Goal: Use online tool/utility: Utilize a website feature to perform a specific function

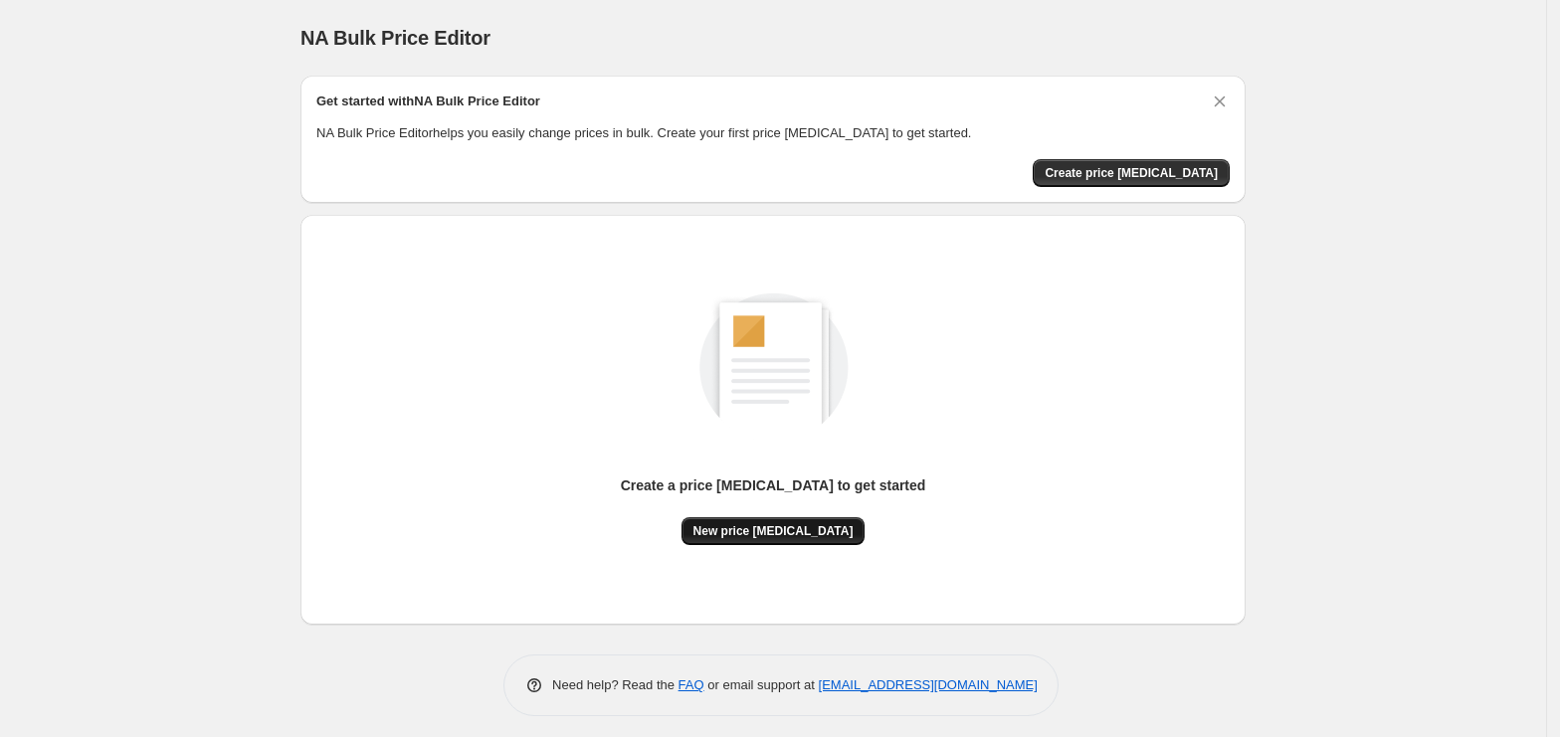
click at [786, 533] on span "New price [MEDICAL_DATA]" at bounding box center [773, 531] width 160 height 16
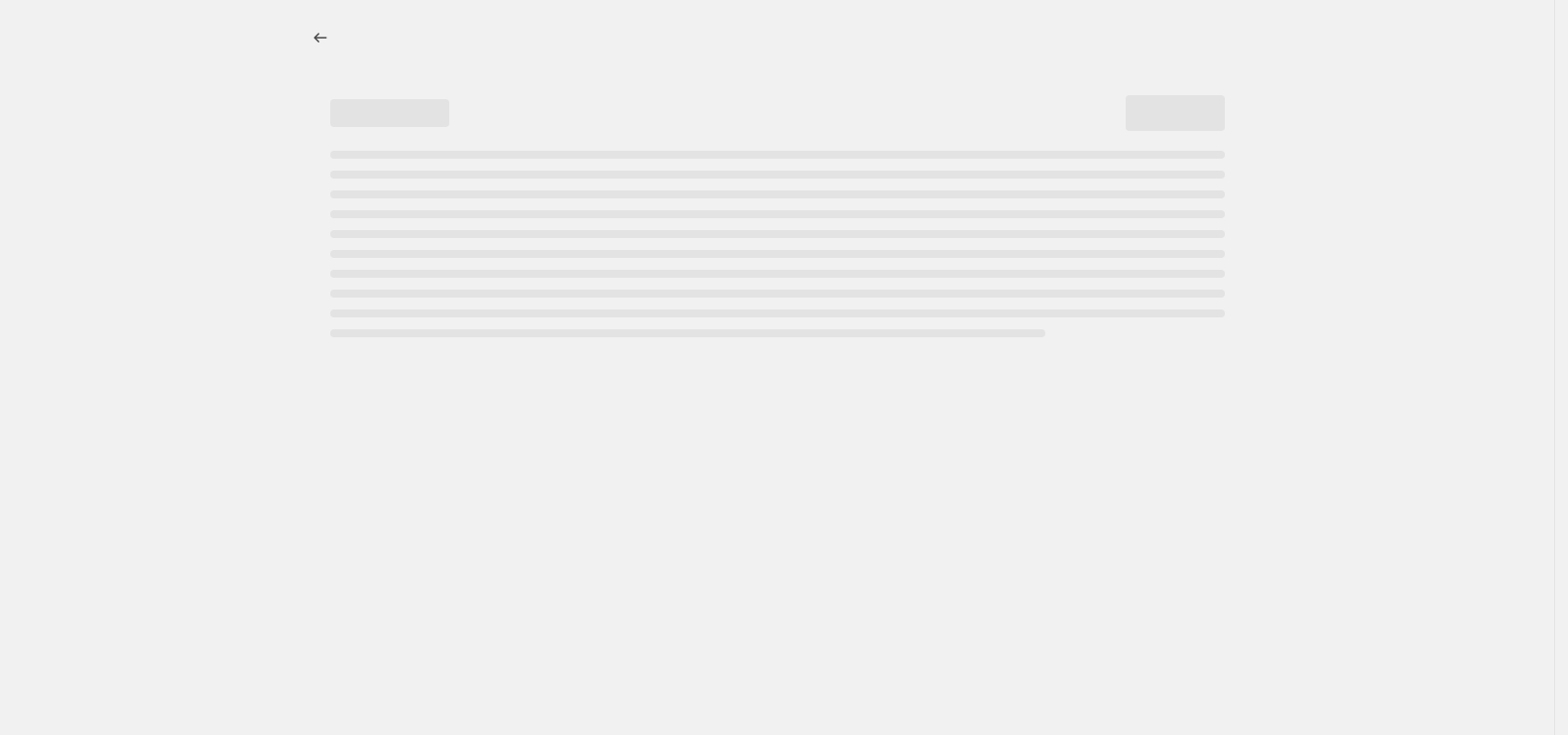
select select "percentage"
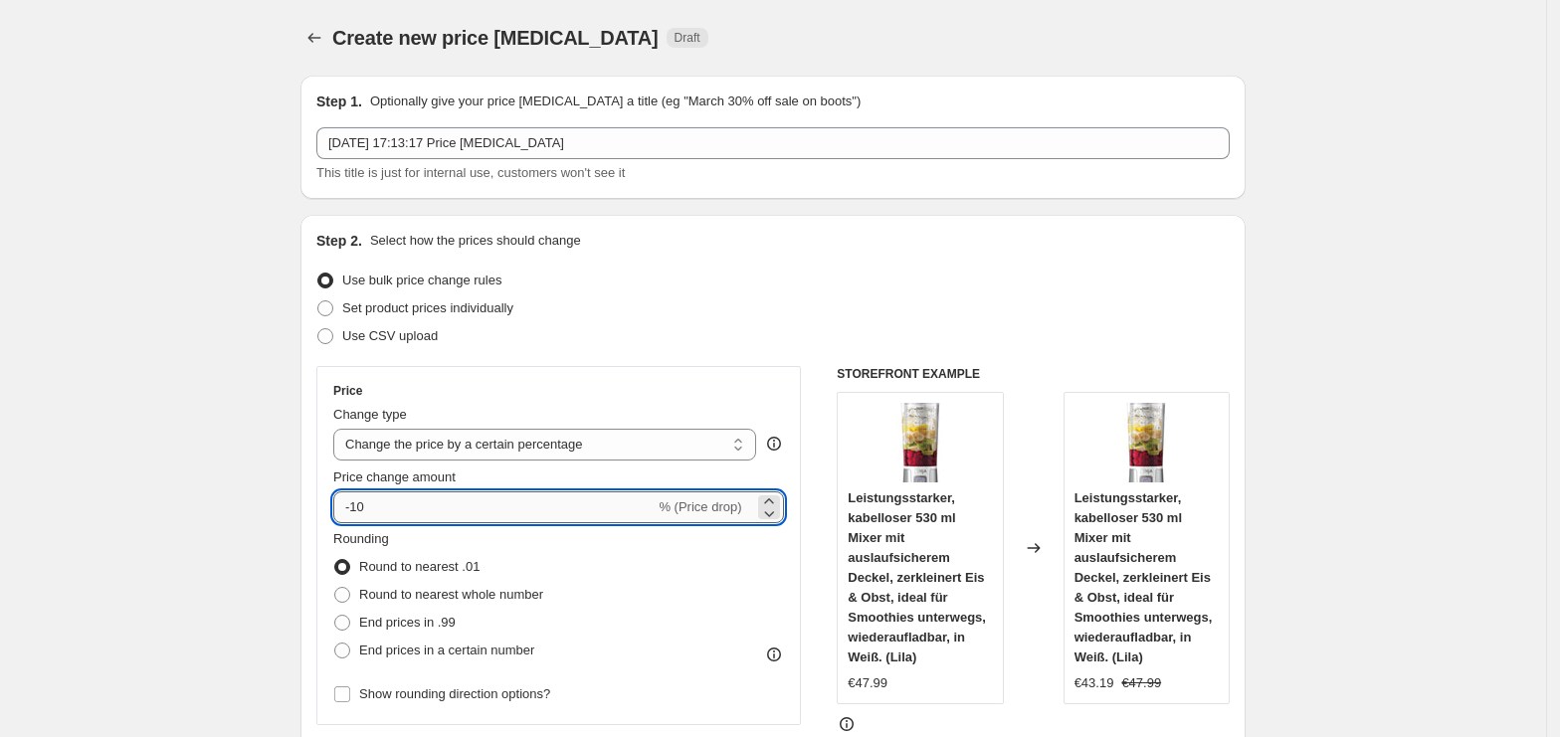
click at [402, 501] on input "-10" at bounding box center [493, 507] width 321 height 32
type input "-1"
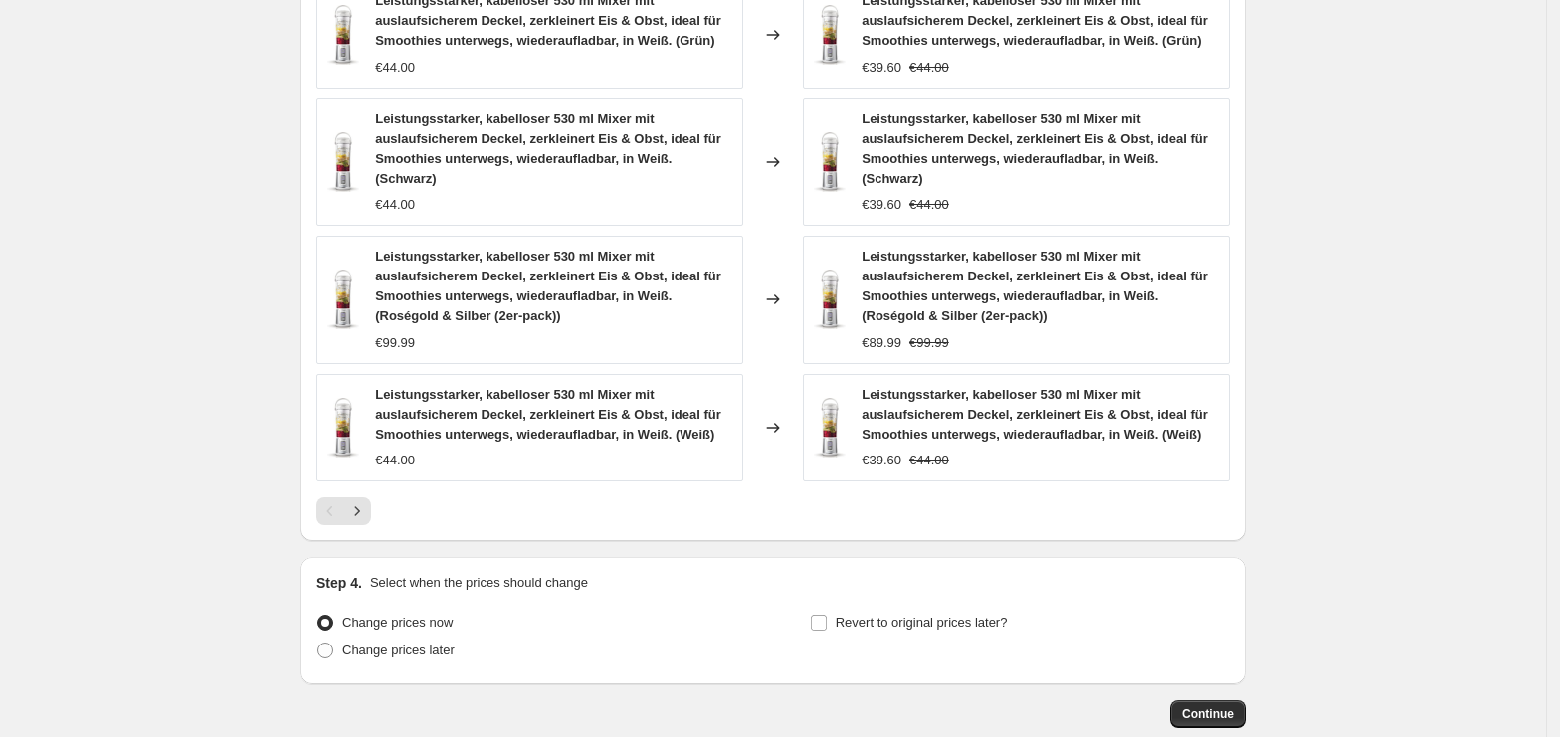
scroll to position [1428, 0]
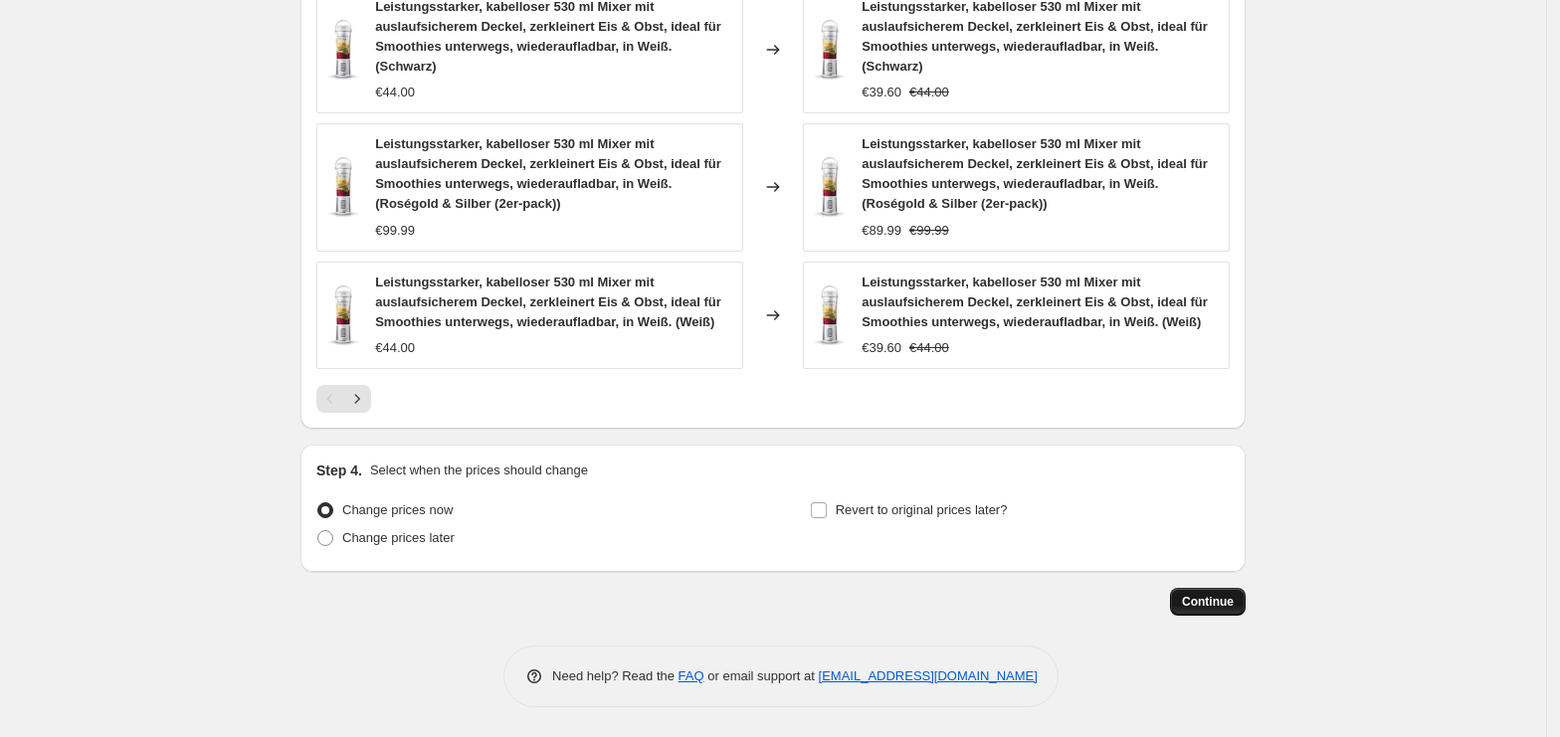
type input "-25"
click at [1202, 611] on button "Continue" at bounding box center [1208, 602] width 76 height 28
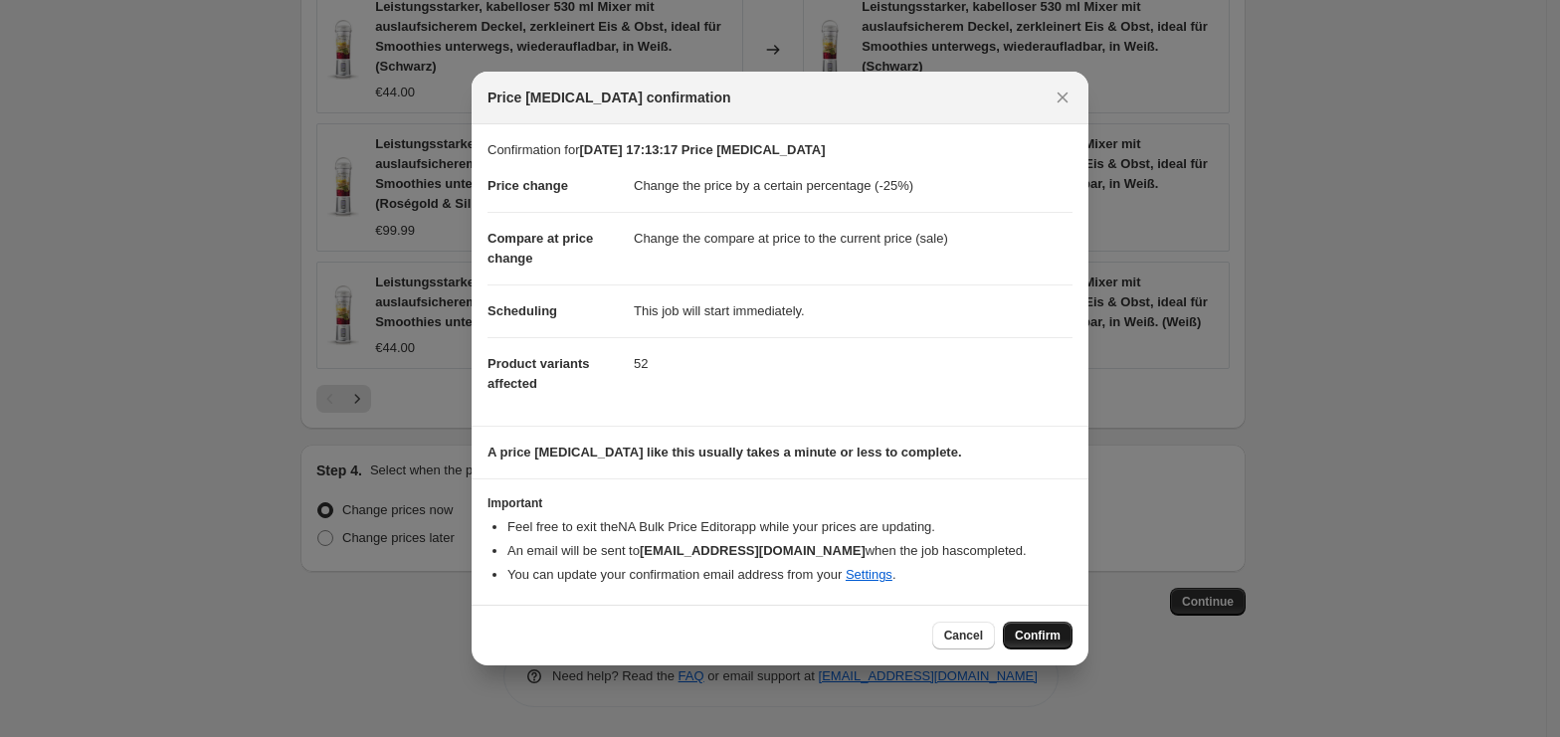
click at [1028, 643] on span "Confirm" at bounding box center [1038, 636] width 46 height 16
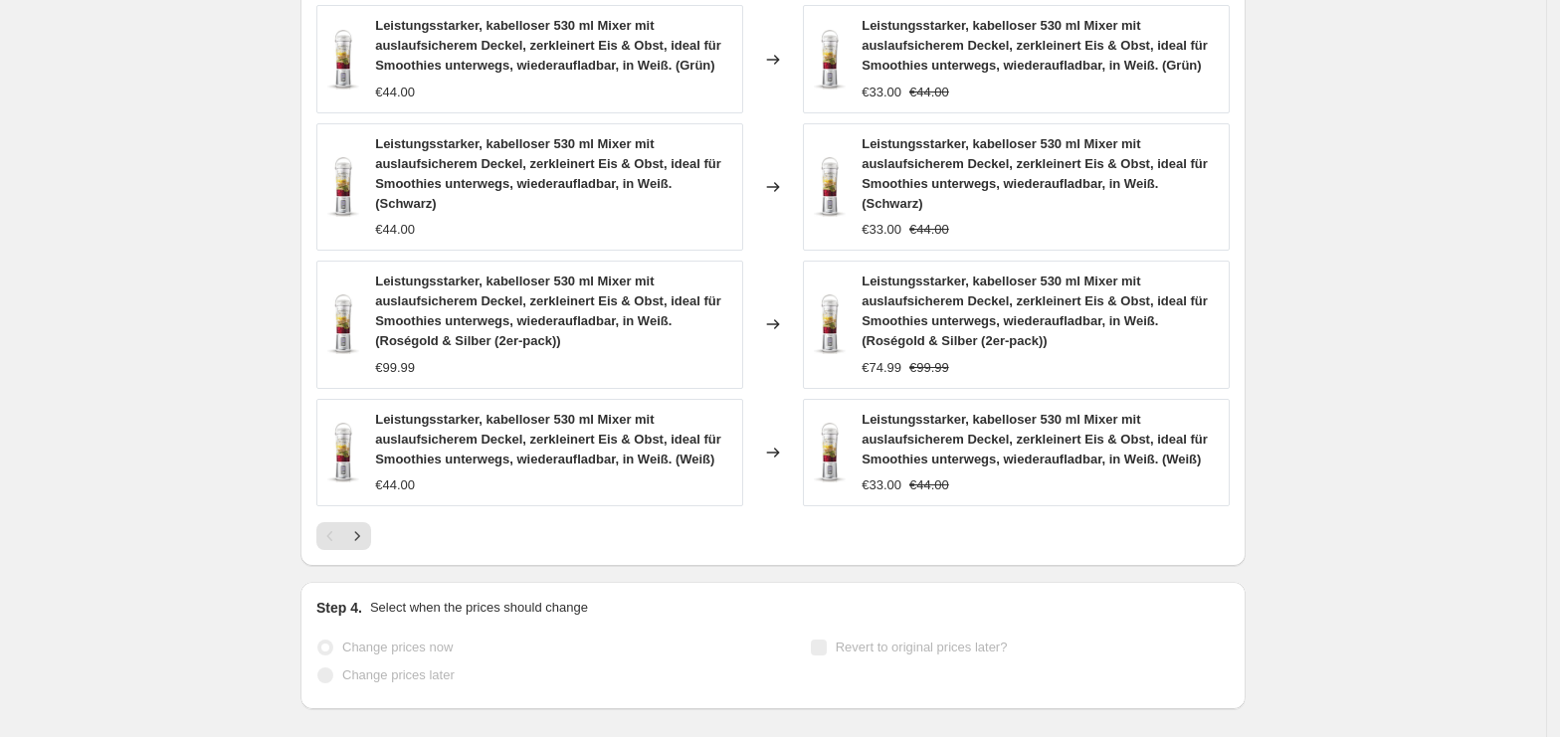
scroll to position [1480, 0]
